Goal: Task Accomplishment & Management: Complete application form

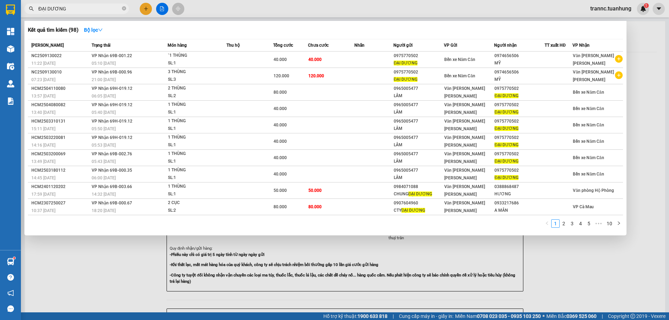
click at [124, 8] on icon "close-circle" at bounding box center [124, 8] width 4 height 4
click at [113, 9] on input "text" at bounding box center [79, 9] width 82 height 8
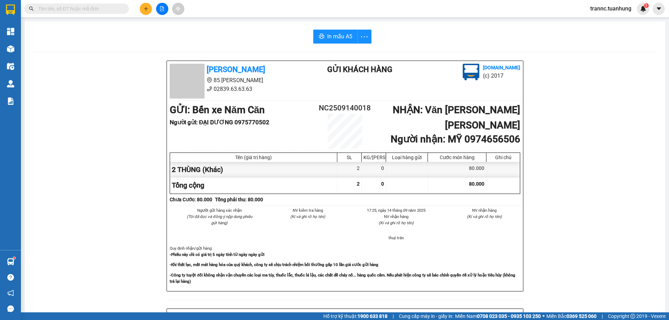
click at [113, 9] on input "text" at bounding box center [79, 9] width 82 height 8
click at [114, 9] on input "text" at bounding box center [79, 9] width 82 height 8
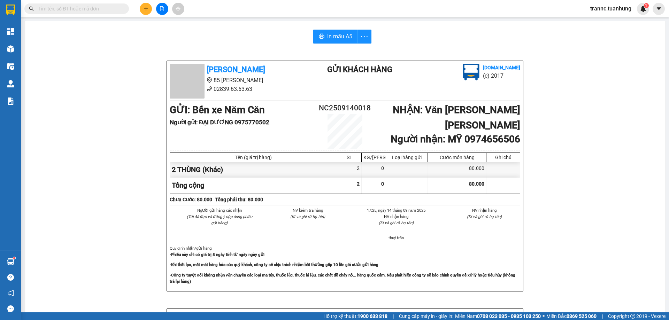
click at [114, 9] on input "text" at bounding box center [79, 9] width 82 height 8
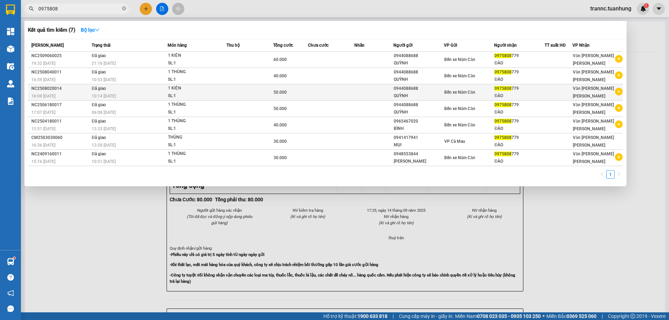
type input "0975808"
click at [618, 91] on icon "plus-circle" at bounding box center [619, 92] width 8 height 8
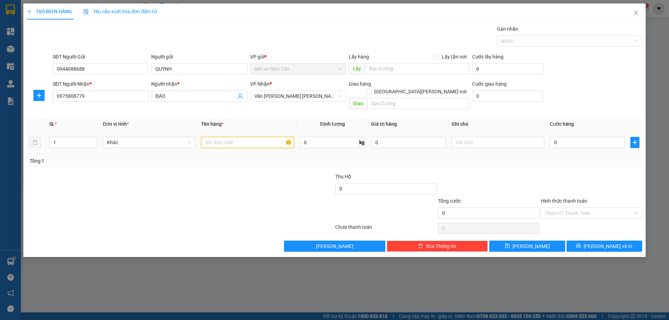
click at [239, 137] on input "text" at bounding box center [247, 142] width 93 height 11
type input "1 HỘP"
click at [571, 137] on input "0" at bounding box center [587, 142] width 75 height 11
type input "3"
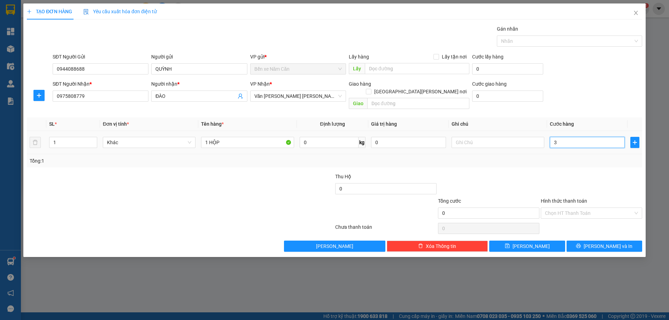
type input "3"
type input "30"
type input "30.000"
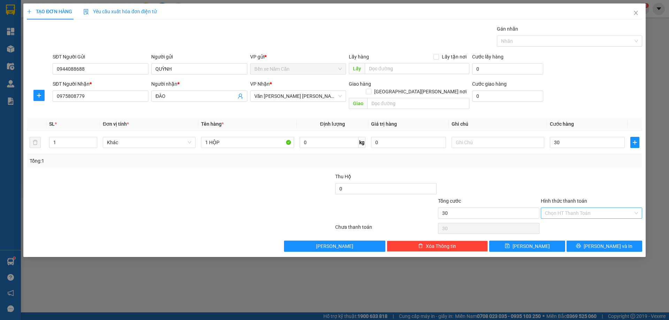
type input "30.000"
drag, startPoint x: 553, startPoint y: 206, endPoint x: 555, endPoint y: 210, distance: 5.5
click at [553, 208] on input "Hình thức thanh toán" at bounding box center [589, 213] width 88 height 10
drag, startPoint x: 556, startPoint y: 218, endPoint x: 583, endPoint y: 234, distance: 31.2
click at [558, 219] on div "Tại văn phòng" at bounding box center [591, 220] width 93 height 8
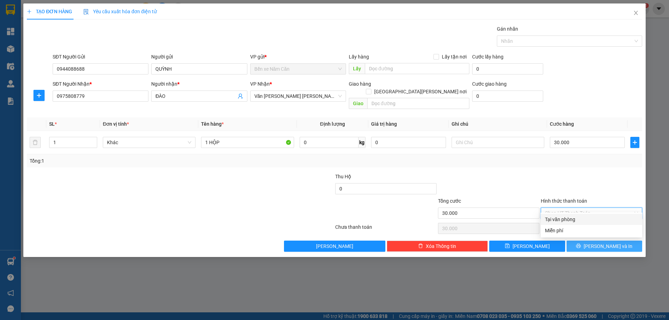
type input "0"
click at [586, 241] on button "[PERSON_NAME] và In" at bounding box center [604, 246] width 76 height 11
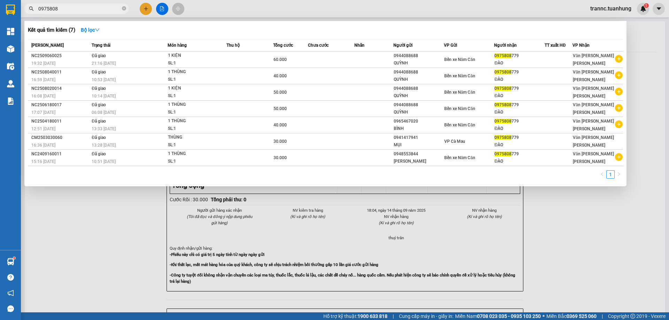
drag, startPoint x: 598, startPoint y: 271, endPoint x: 547, endPoint y: 200, distance: 86.6
click at [586, 249] on div at bounding box center [334, 160] width 669 height 320
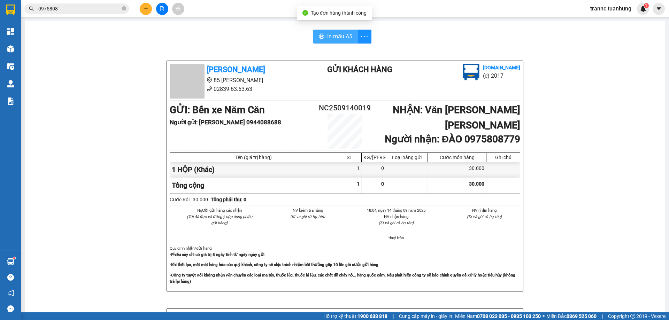
click at [340, 37] on span "In mẫu A5" at bounding box center [339, 36] width 25 height 9
click at [123, 8] on icon "close-circle" at bounding box center [124, 8] width 4 height 4
click at [113, 8] on input "text" at bounding box center [79, 9] width 82 height 8
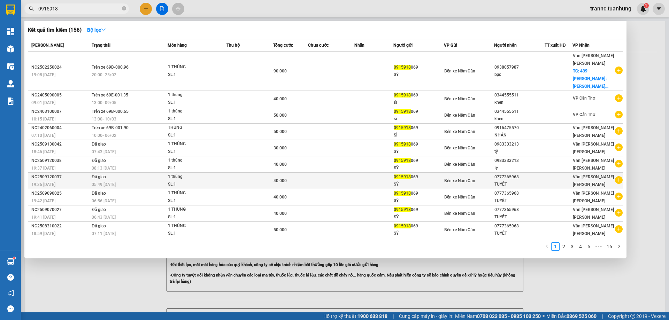
type input "0915918"
click at [617, 176] on icon "plus-circle" at bounding box center [619, 180] width 8 height 8
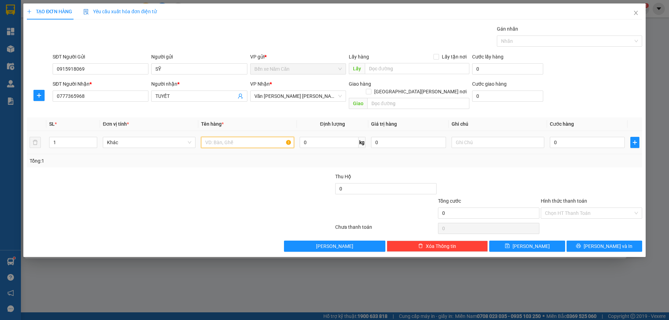
click at [244, 137] on input "text" at bounding box center [247, 142] width 93 height 11
type input "1 THÙNG"
click at [579, 137] on input "0" at bounding box center [587, 142] width 75 height 11
type input "3"
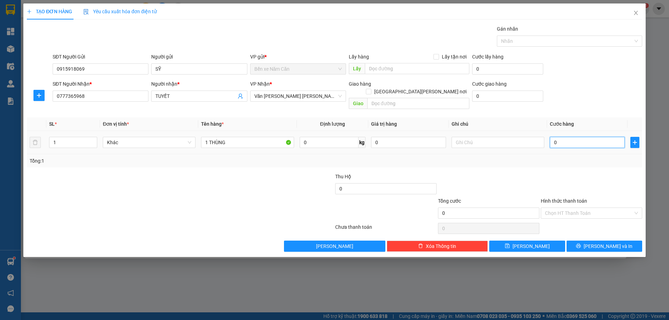
type input "3"
type input "30"
type input "30.000"
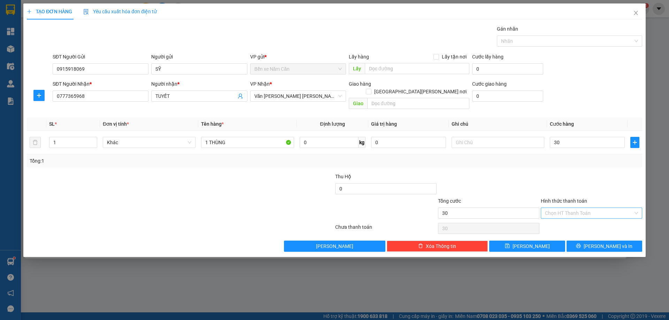
type input "30.000"
click at [566, 208] on input "Hình thức thanh toán" at bounding box center [589, 213] width 88 height 10
click at [568, 217] on div "Tại văn phòng" at bounding box center [591, 220] width 93 height 8
type input "0"
click at [583, 241] on button "[PERSON_NAME] và In" at bounding box center [604, 246] width 76 height 11
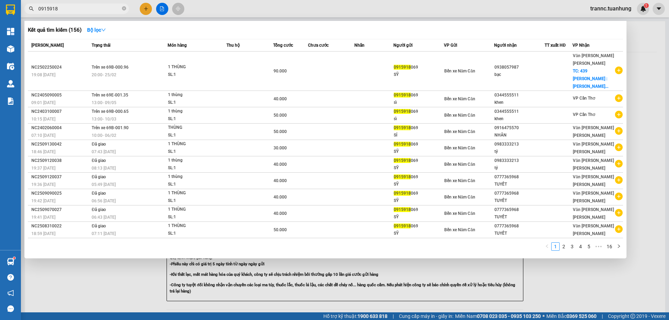
drag, startPoint x: 587, startPoint y: 259, endPoint x: 462, endPoint y: 128, distance: 181.4
click at [585, 259] on div at bounding box center [334, 160] width 669 height 320
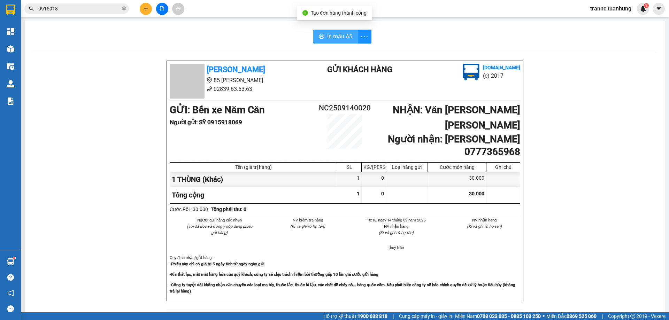
click at [341, 33] on span "In mẫu A5" at bounding box center [339, 36] width 25 height 9
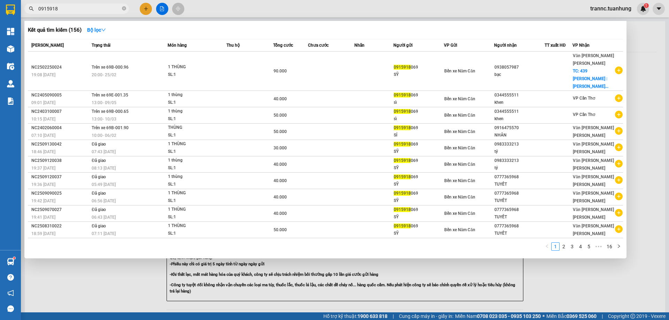
drag, startPoint x: 99, startPoint y: 6, endPoint x: 105, endPoint y: 6, distance: 5.6
click at [99, 6] on input "0915918" at bounding box center [79, 9] width 82 height 8
click at [562, 243] on link "2" at bounding box center [564, 247] width 8 height 8
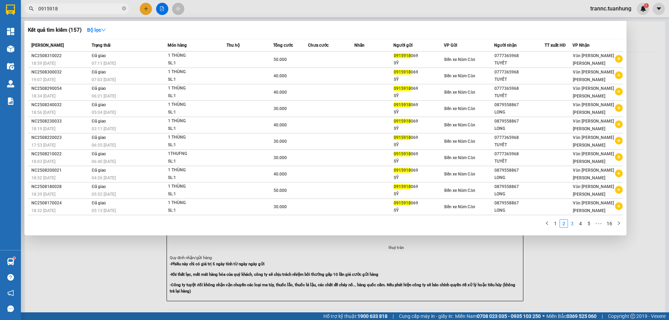
click at [571, 225] on link "3" at bounding box center [572, 224] width 8 height 8
click at [584, 224] on link "4" at bounding box center [581, 224] width 8 height 8
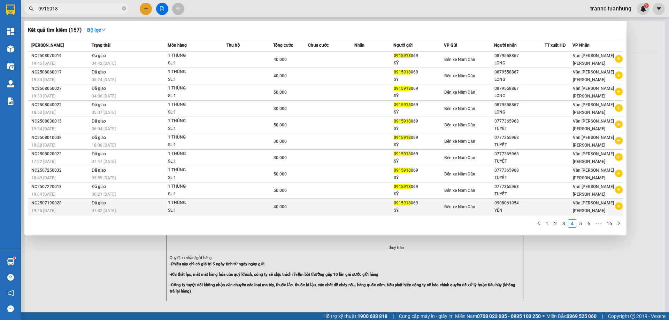
click at [618, 207] on icon "plus-circle" at bounding box center [619, 206] width 8 height 8
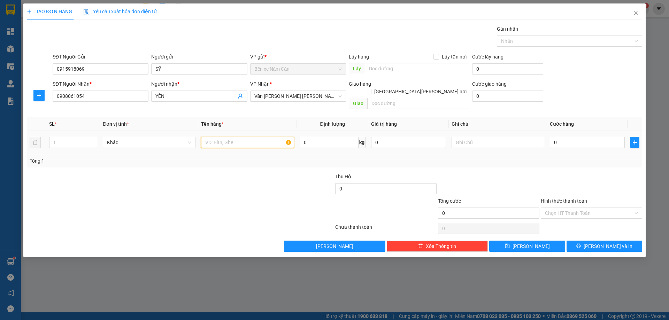
click at [253, 137] on input "text" at bounding box center [247, 142] width 93 height 11
type input "1 THÙNG"
click at [587, 137] on input "0" at bounding box center [587, 142] width 75 height 11
type input "3"
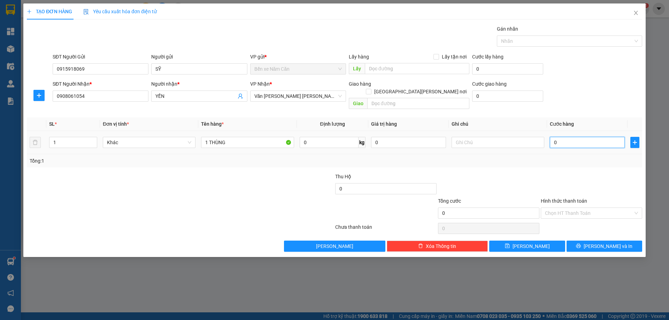
type input "3"
type input "30"
type input "30.000"
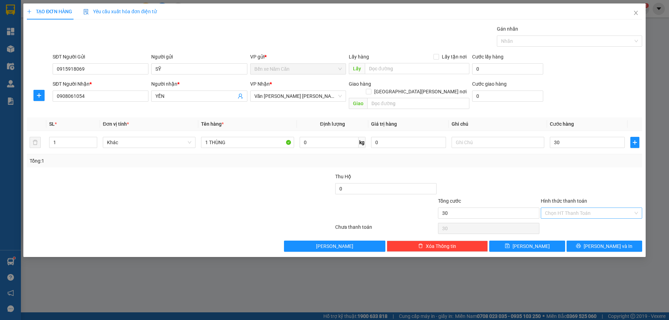
type input "30.000"
click at [576, 208] on input "Hình thức thanh toán" at bounding box center [589, 213] width 88 height 10
click at [573, 219] on div "Tại văn phòng" at bounding box center [591, 220] width 93 height 8
type input "0"
click at [580, 241] on button "[PERSON_NAME] và In" at bounding box center [604, 246] width 76 height 11
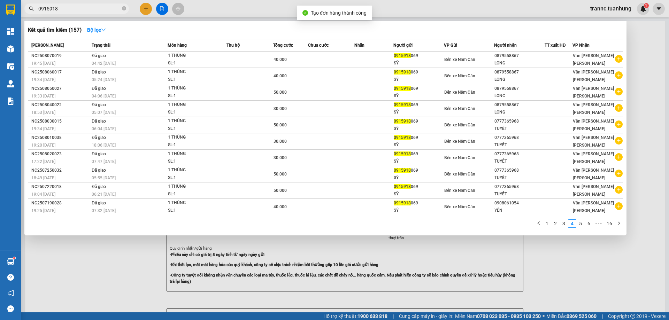
click at [601, 281] on div at bounding box center [334, 160] width 669 height 320
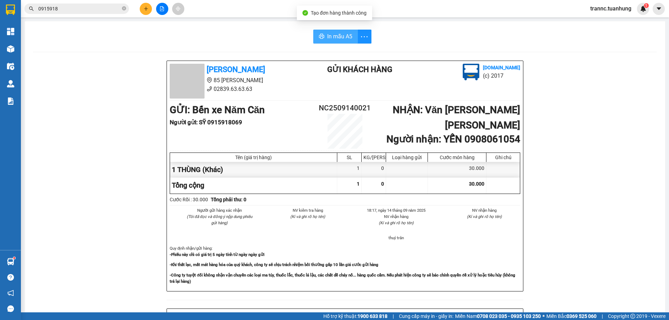
click at [338, 38] on span "In mẫu A5" at bounding box center [339, 36] width 25 height 9
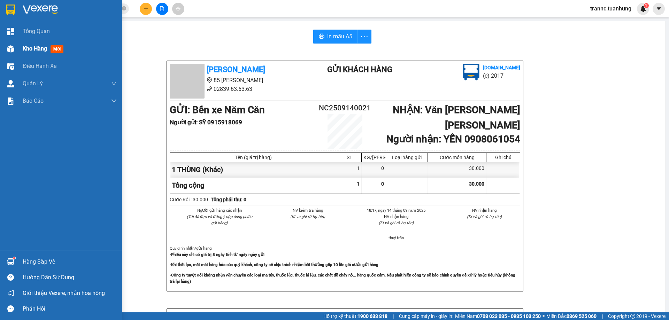
click at [34, 45] on div "Kho hàng mới" at bounding box center [45, 48] width 44 height 9
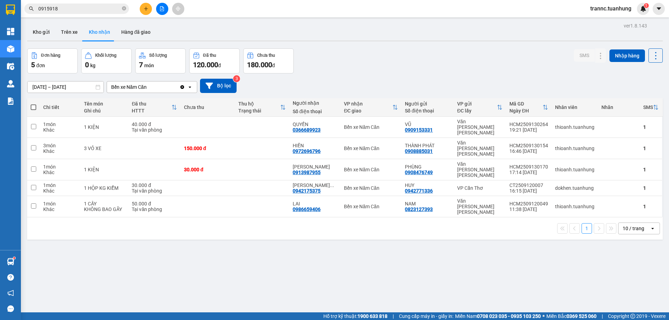
click at [122, 8] on icon "close-circle" at bounding box center [124, 8] width 4 height 4
click at [107, 9] on input "text" at bounding box center [79, 9] width 82 height 8
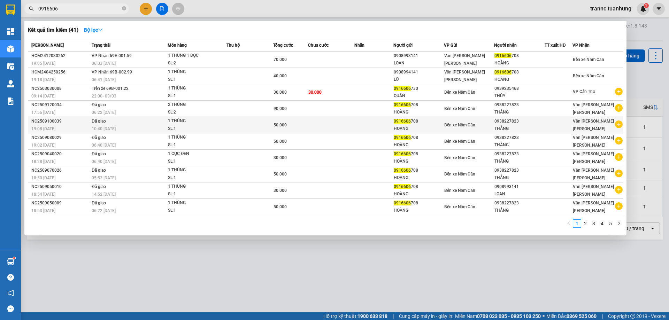
type input "0916606"
click at [619, 128] on icon "plus-circle" at bounding box center [619, 125] width 8 height 8
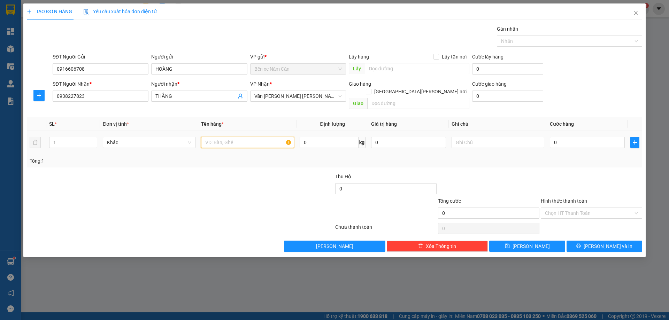
click at [249, 137] on input "text" at bounding box center [247, 142] width 93 height 11
type input "1 THÙNG"
click at [574, 137] on input "0" at bounding box center [587, 142] width 75 height 11
type input "5"
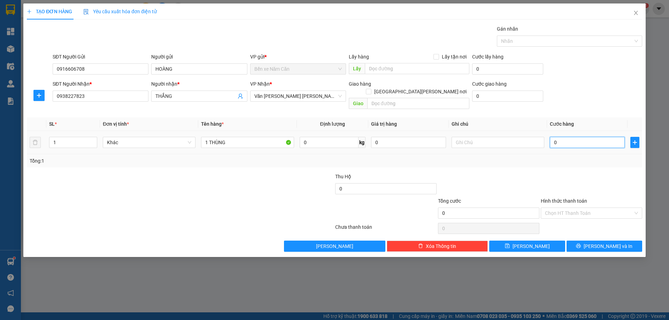
type input "5"
type input "50"
type input "50.000"
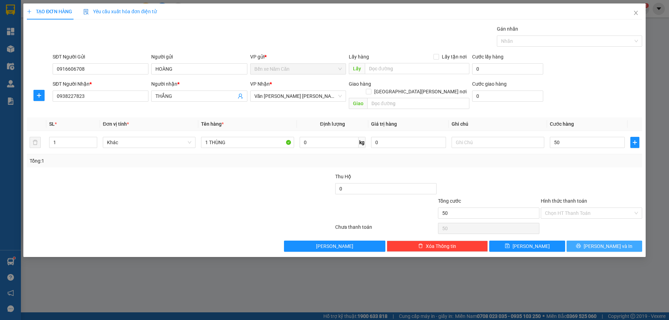
type input "50.000"
click at [583, 241] on button "[PERSON_NAME] và In" at bounding box center [604, 246] width 76 height 11
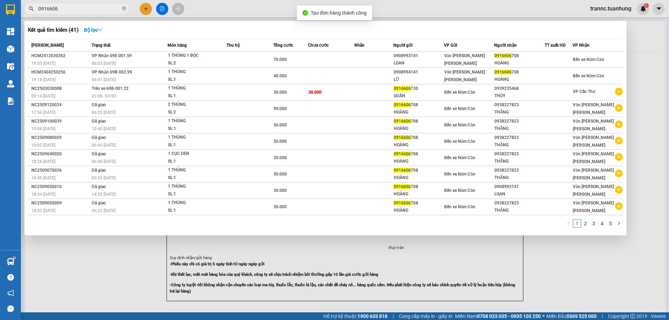
click at [616, 280] on div at bounding box center [334, 160] width 669 height 320
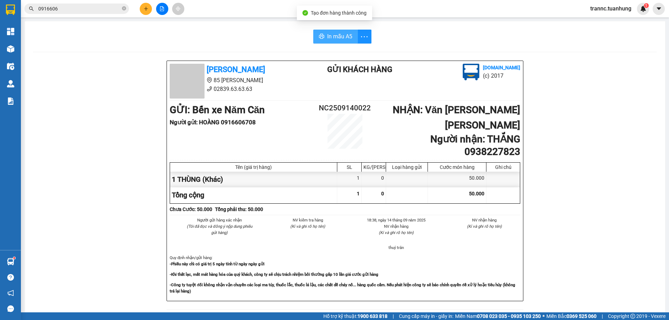
click at [348, 39] on span "In mẫu A5" at bounding box center [339, 36] width 25 height 9
click at [209, 11] on div "Kết quả [PERSON_NAME] ( 41 ) Bộ lọc Mã ĐH Trạng thái Món hàng Thu hộ Tổng [PERS…" at bounding box center [334, 8] width 669 height 17
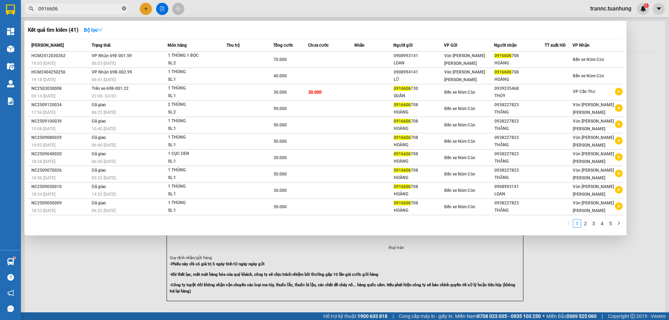
click at [124, 9] on icon "close-circle" at bounding box center [124, 8] width 4 height 4
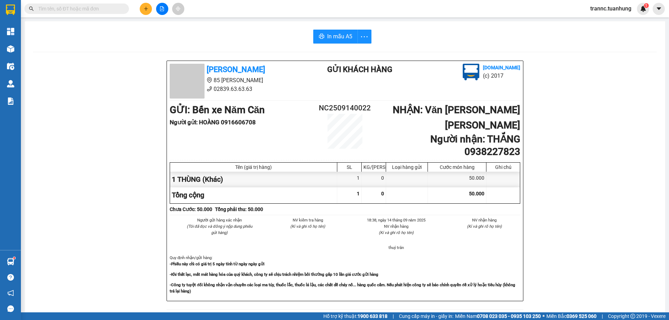
click at [114, 10] on input "text" at bounding box center [79, 9] width 82 height 8
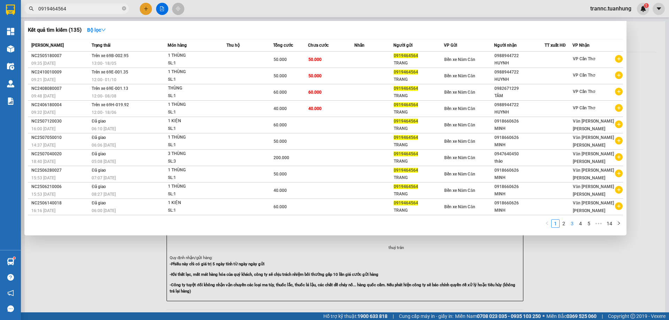
type input "0919464564"
click at [571, 223] on link "3" at bounding box center [572, 224] width 8 height 8
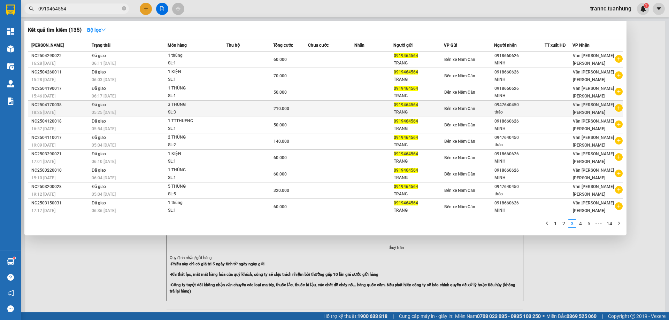
click at [618, 108] on icon "plus-circle" at bounding box center [619, 108] width 8 height 8
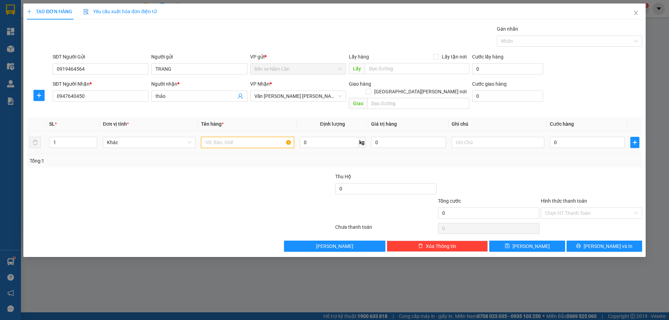
click at [221, 137] on input "text" at bounding box center [247, 142] width 93 height 11
type input "5 THÙNG"
click at [94, 140] on icon "up" at bounding box center [93, 141] width 2 height 2
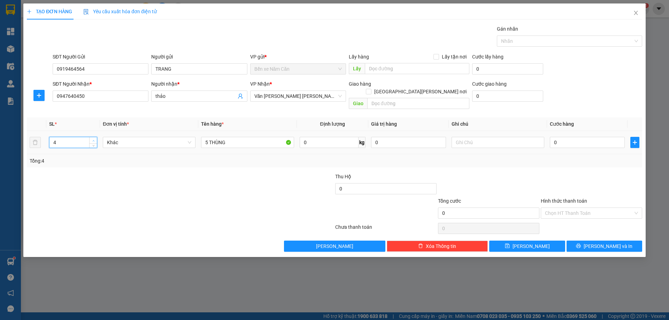
type input "5"
click at [94, 140] on icon "up" at bounding box center [93, 141] width 2 height 2
click at [560, 137] on input "0" at bounding box center [587, 142] width 75 height 11
type input "3"
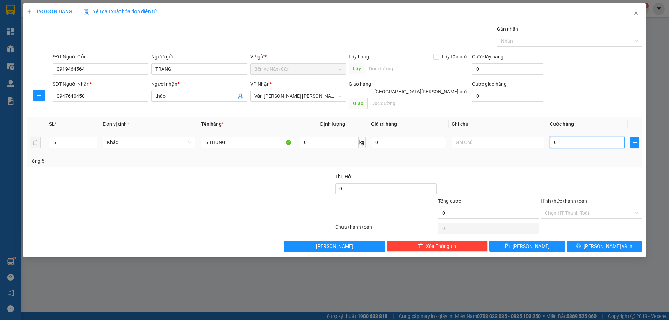
type input "3"
type input "32"
type input "320"
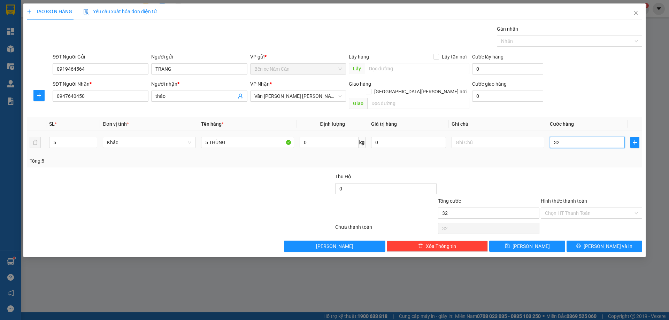
type input "320"
type input "320.000"
click at [550, 208] on input "Hình thức thanh toán" at bounding box center [589, 213] width 88 height 10
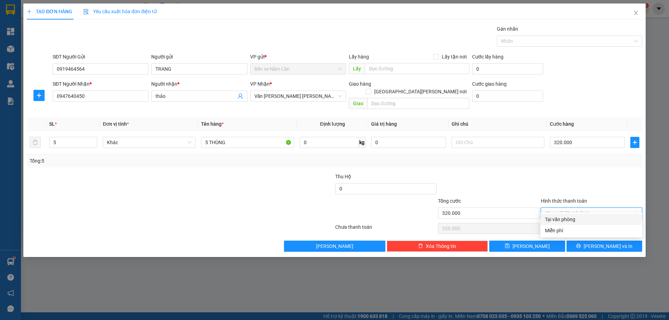
click at [558, 219] on div "Tại văn phòng" at bounding box center [591, 220] width 93 height 8
type input "0"
click at [586, 241] on button "[PERSON_NAME] và In" at bounding box center [604, 246] width 76 height 11
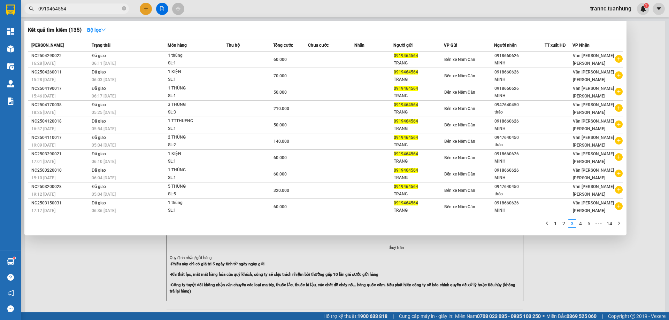
drag, startPoint x: 613, startPoint y: 283, endPoint x: 583, endPoint y: 245, distance: 48.4
click at [612, 283] on div at bounding box center [334, 160] width 669 height 320
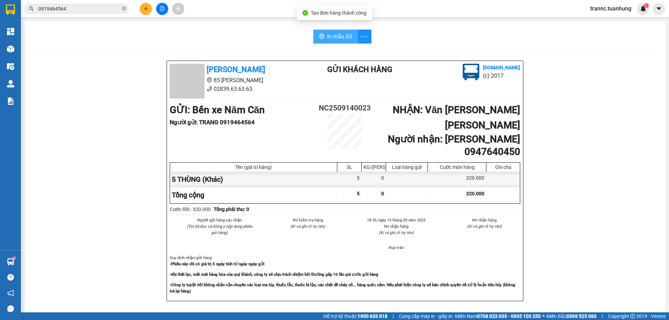
click at [341, 39] on span "In mẫu A5" at bounding box center [339, 36] width 25 height 9
click at [341, 36] on span "In mẫu A5" at bounding box center [339, 36] width 25 height 9
click at [112, 6] on input "0919464564" at bounding box center [79, 9] width 82 height 8
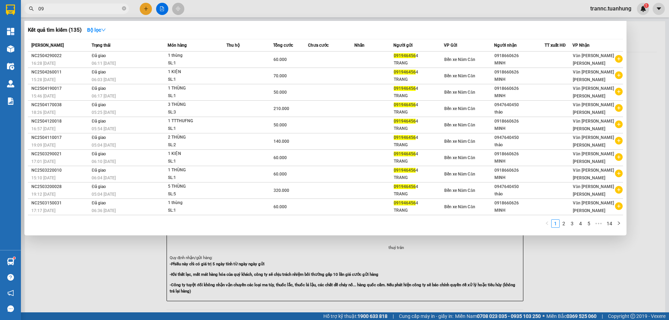
type input "0"
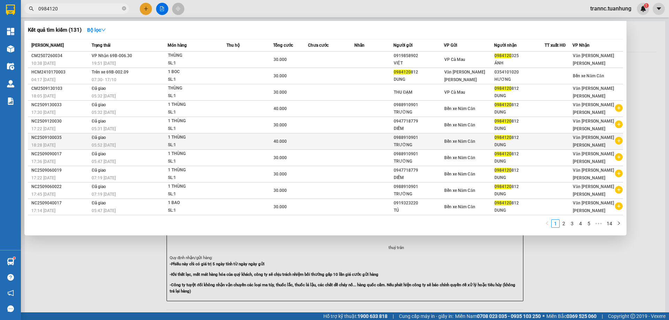
type input "0984120"
click at [621, 141] on icon "plus-circle" at bounding box center [619, 141] width 8 height 8
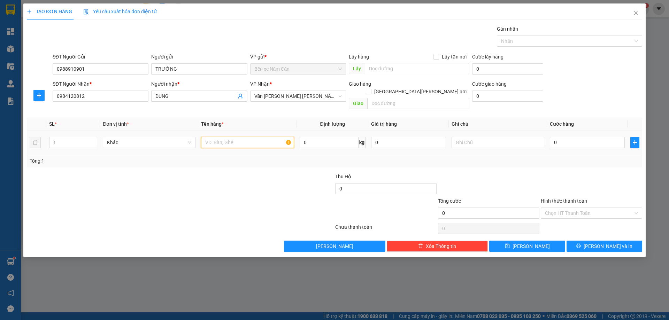
click at [217, 137] on input "text" at bounding box center [247, 142] width 93 height 11
type input "1 THÙNG"
click at [585, 137] on input "0" at bounding box center [587, 142] width 75 height 11
type input "4"
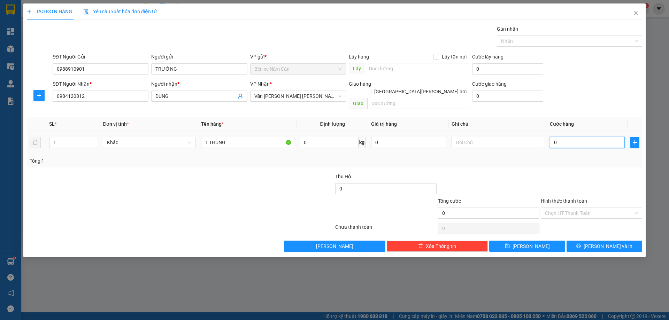
type input "4"
type input "40"
type input "40.000"
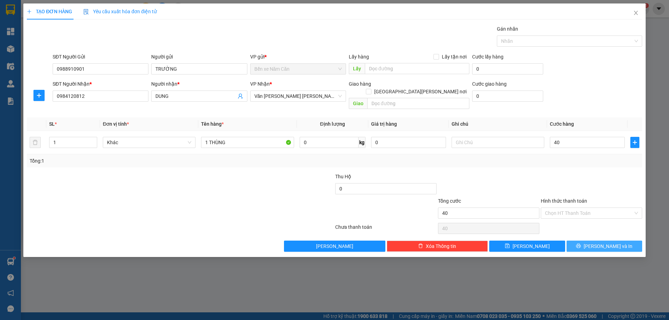
type input "40.000"
click at [604, 242] on span "[PERSON_NAME] và In" at bounding box center [608, 246] width 49 height 8
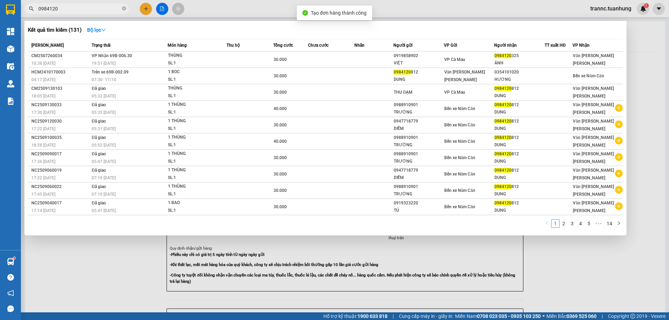
drag, startPoint x: 610, startPoint y: 266, endPoint x: 589, endPoint y: 236, distance: 36.7
click at [610, 262] on div at bounding box center [334, 160] width 669 height 320
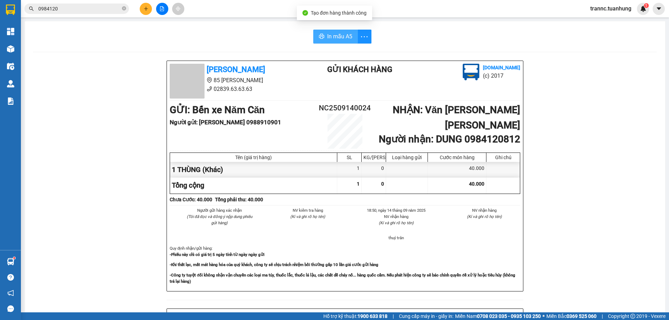
click at [333, 39] on span "In mẫu A5" at bounding box center [339, 36] width 25 height 9
